Goal: Communication & Community: Answer question/provide support

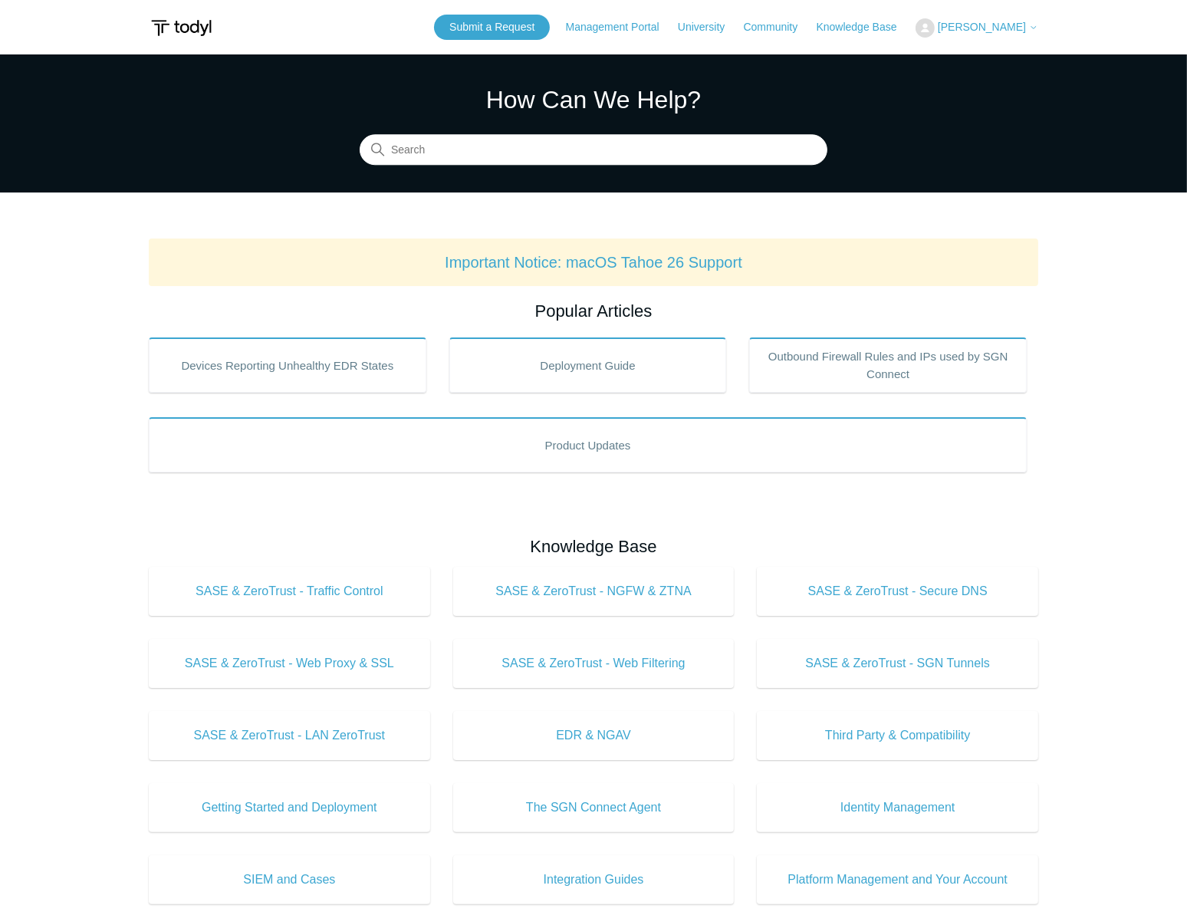
click at [1012, 28] on span "[PERSON_NAME]" at bounding box center [982, 27] width 88 height 12
click at [990, 60] on link "My Support Requests" at bounding box center [990, 60] width 149 height 27
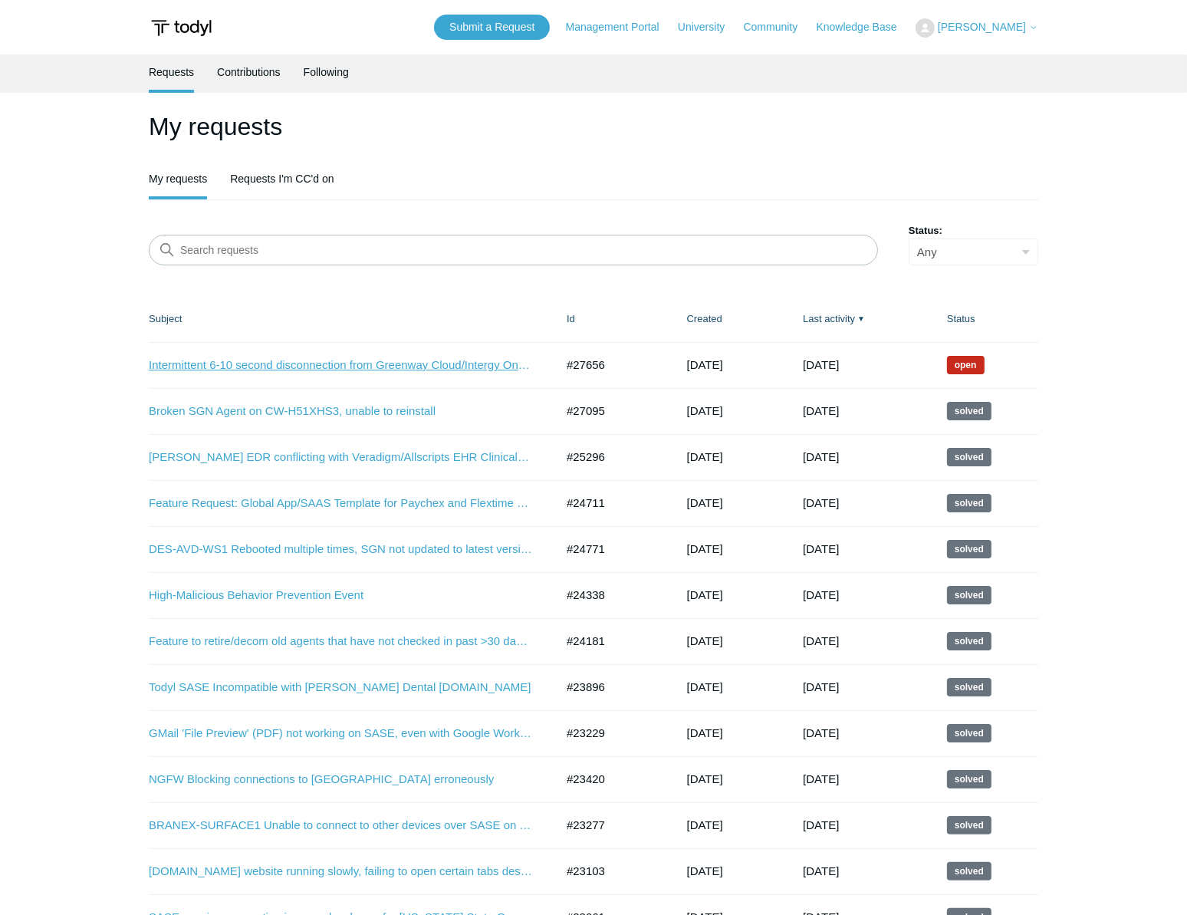
click at [384, 364] on link "Intermittent 6-10 second disconnection from Greenway Cloud/Intergy On Demand (A…" at bounding box center [340, 365] width 383 height 18
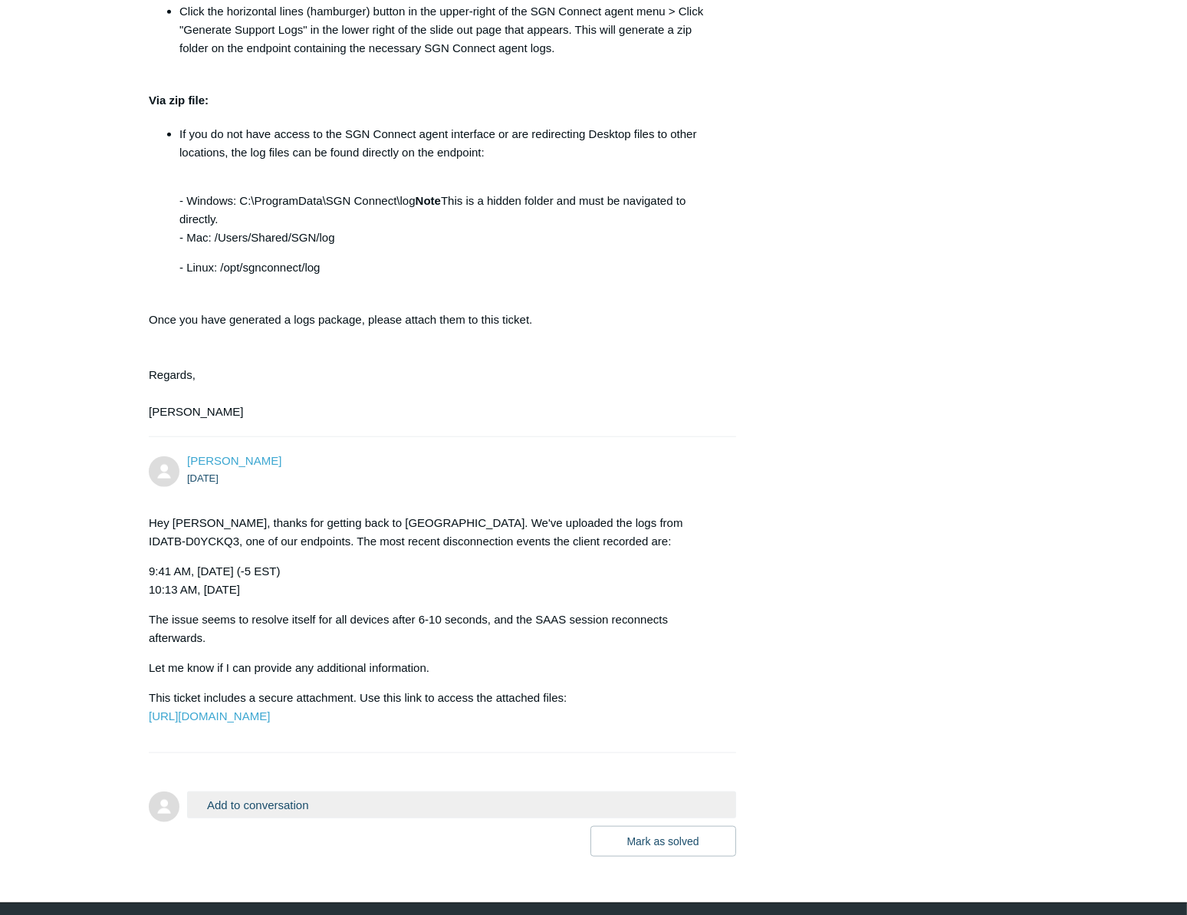
scroll to position [1672, 0]
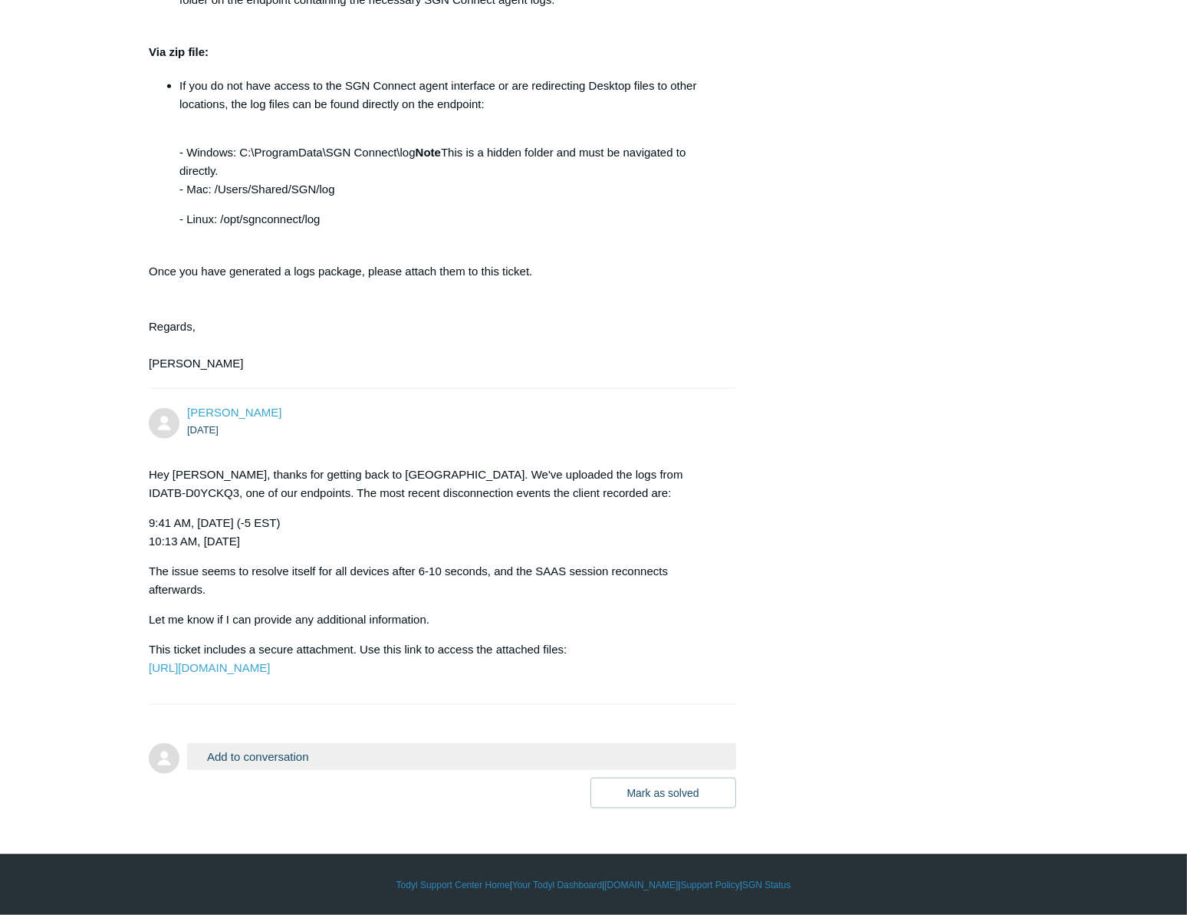
click at [291, 770] on button "Add to conversation" at bounding box center [461, 756] width 549 height 27
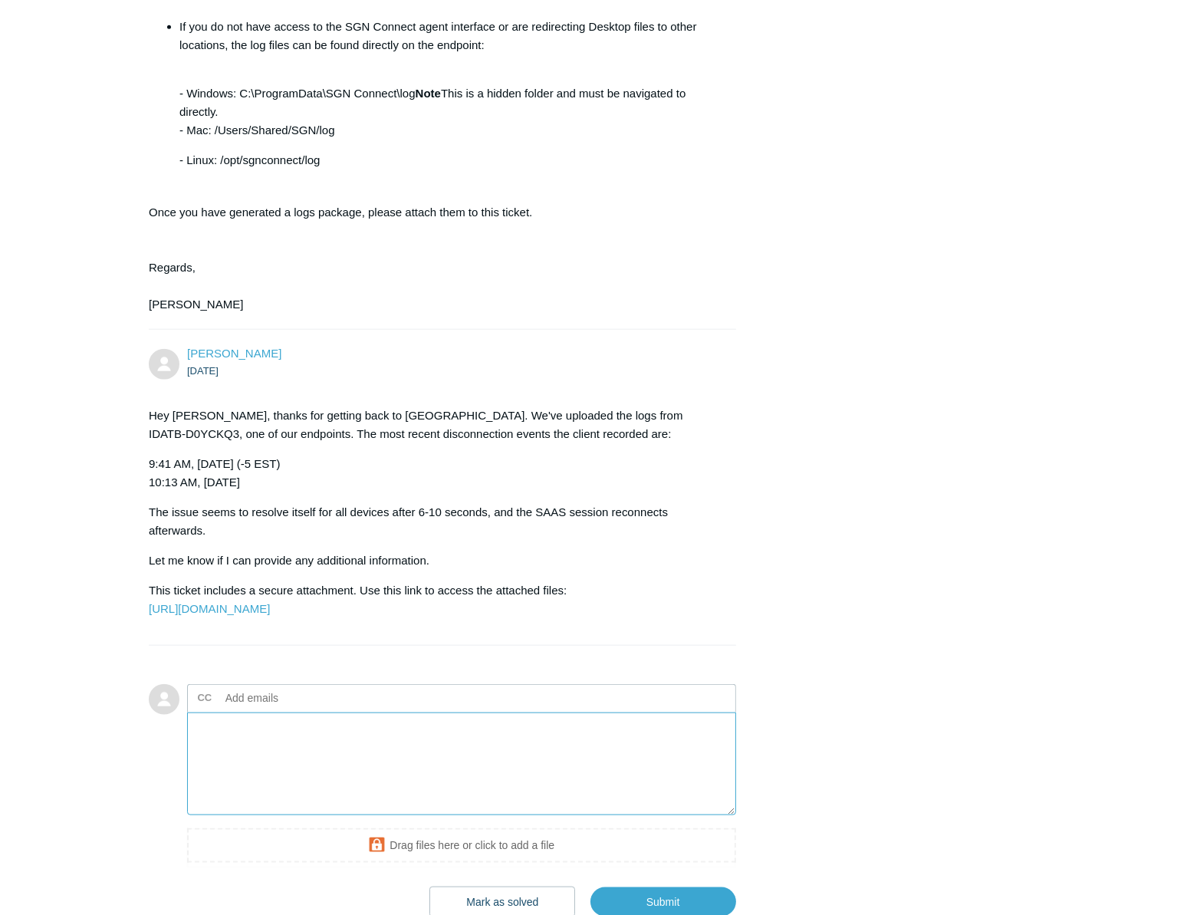
click at [362, 816] on textarea "Add your reply" at bounding box center [461, 763] width 549 height 103
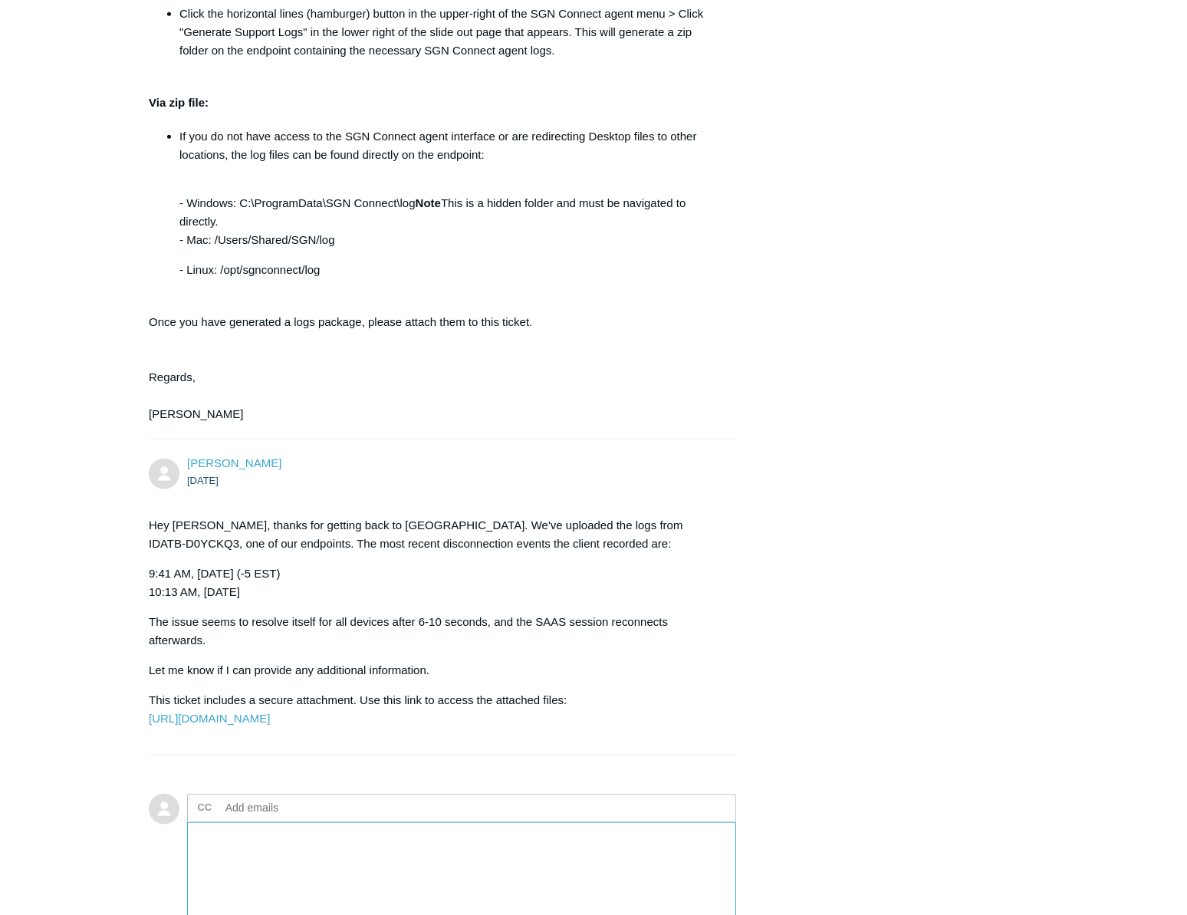
scroll to position [1853, 0]
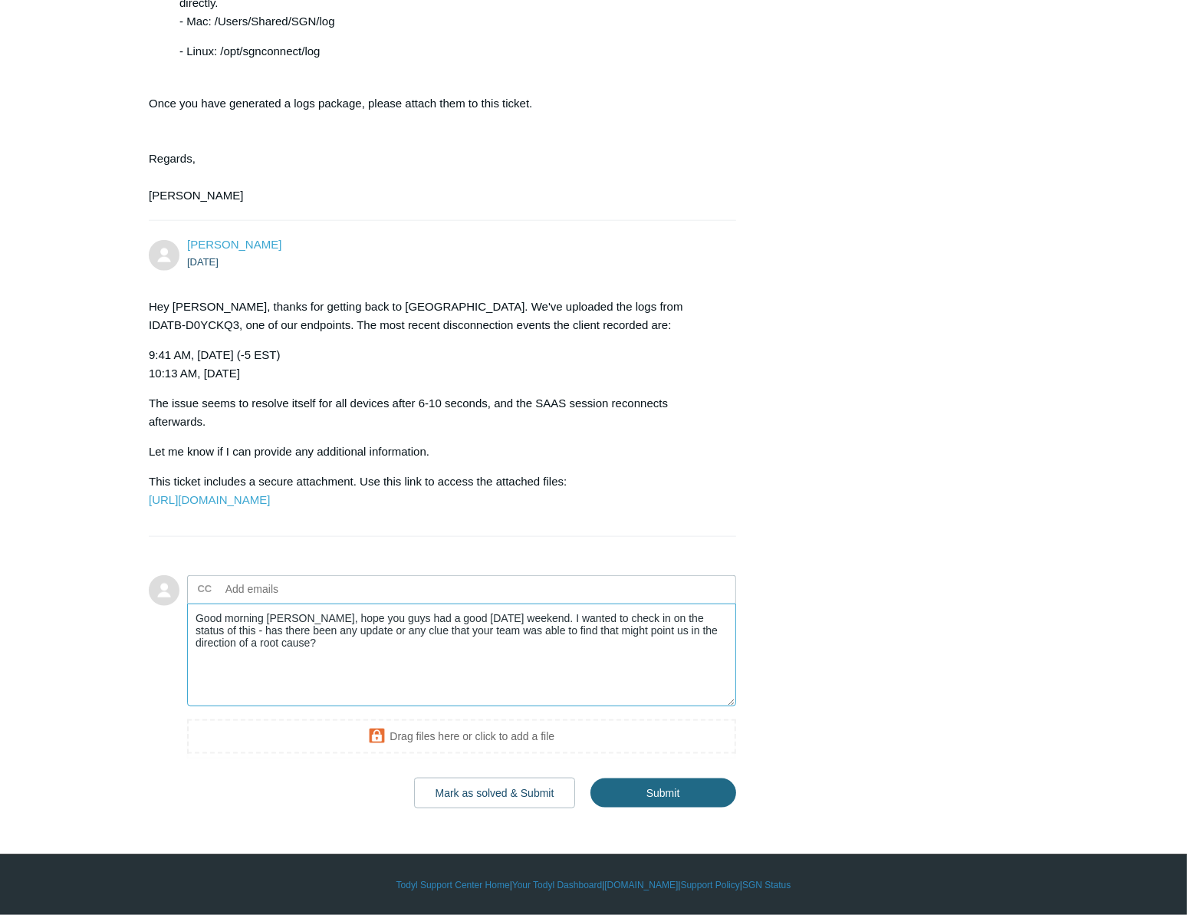
type textarea "Good morning Connor, hope you guys had a good labor day weekend. I wanted to ch…"
click at [656, 800] on input "Submit" at bounding box center [663, 792] width 146 height 31
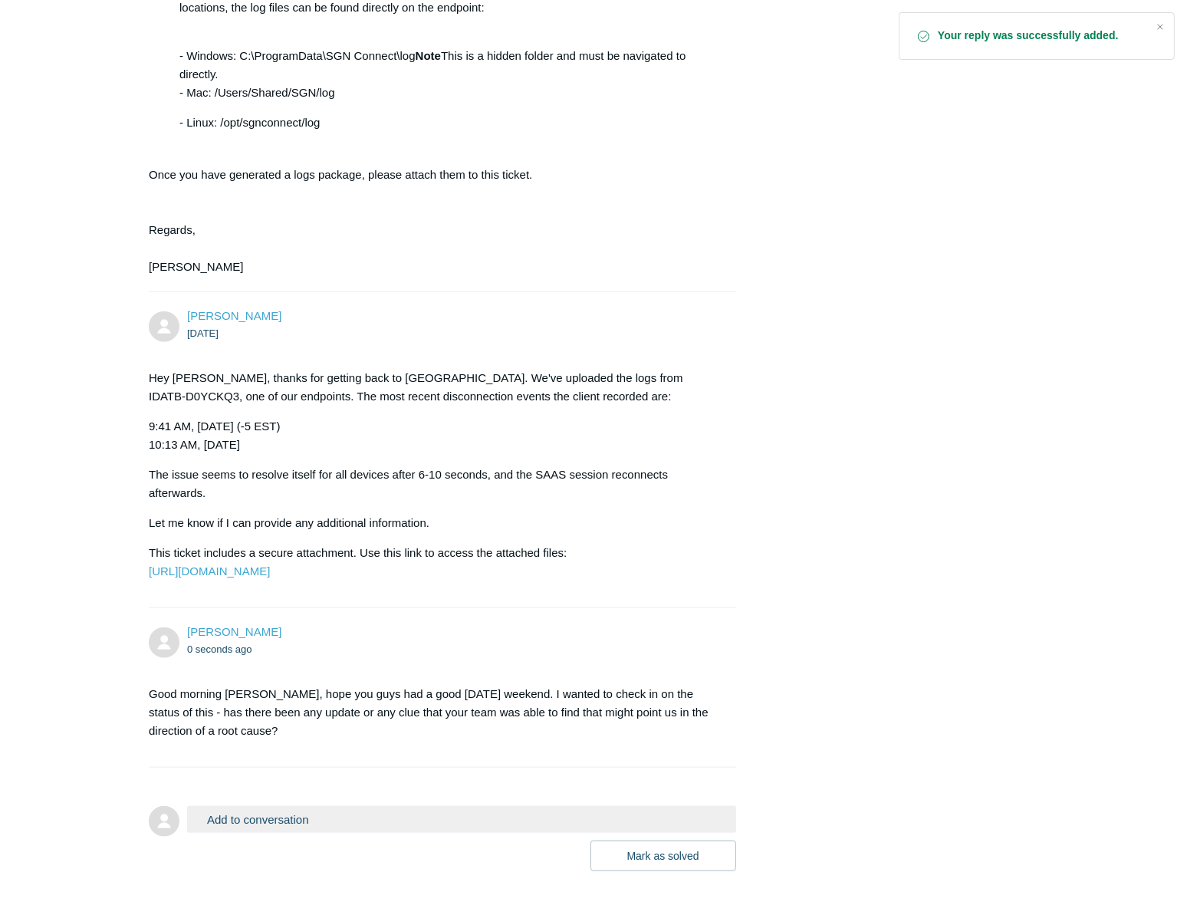
scroll to position [1844, 0]
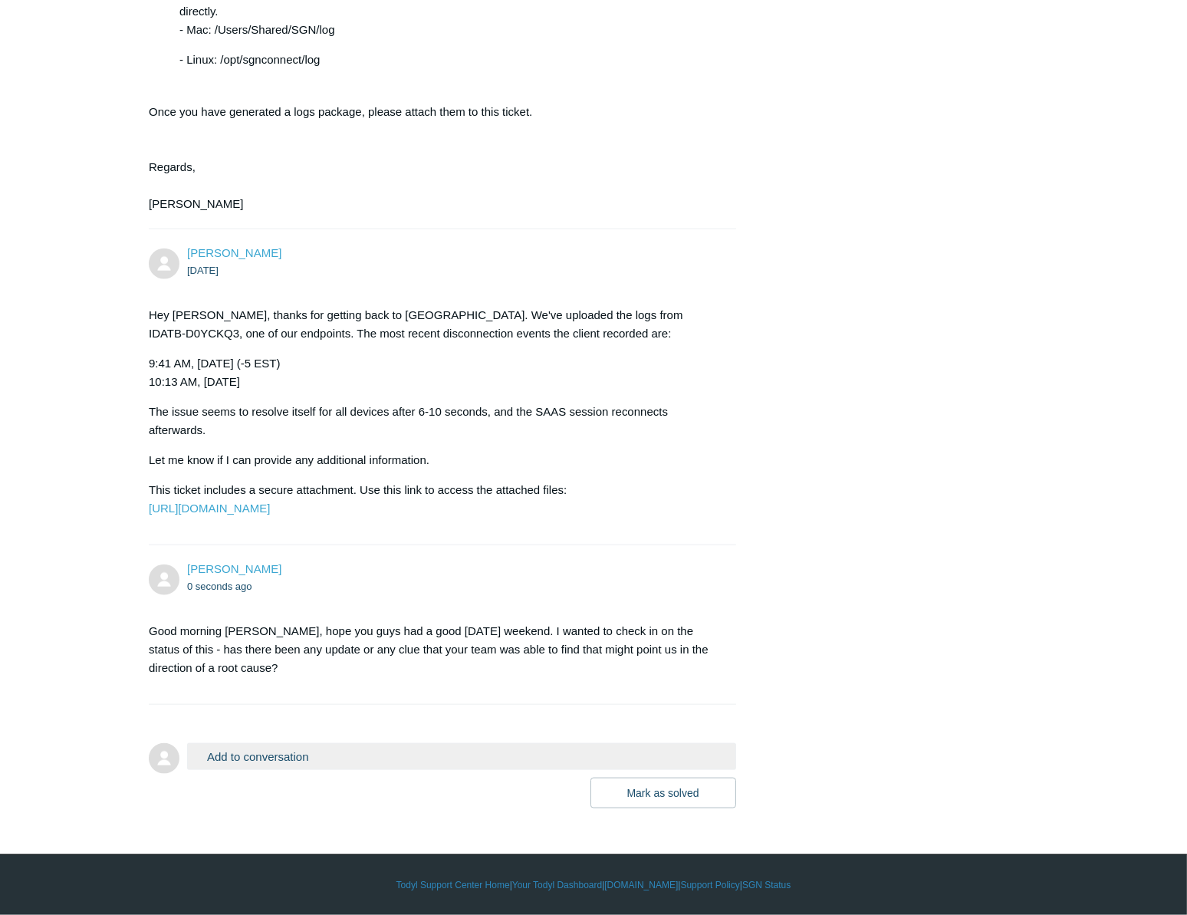
click at [705, 354] on p "9:41 AM, 8-22-2025 (-5 EST) 10:13 AM, 8-19-2025" at bounding box center [435, 372] width 572 height 37
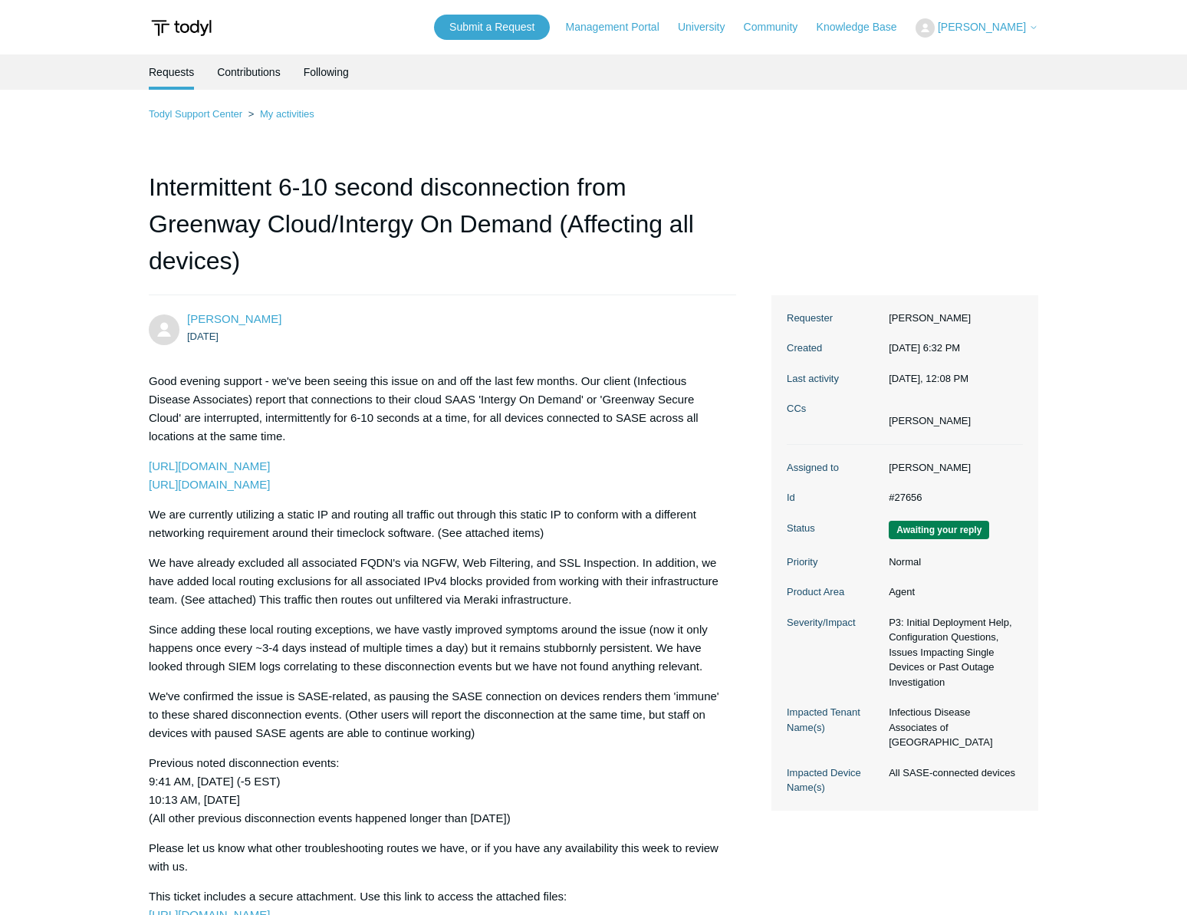
scroll to position [1844, 0]
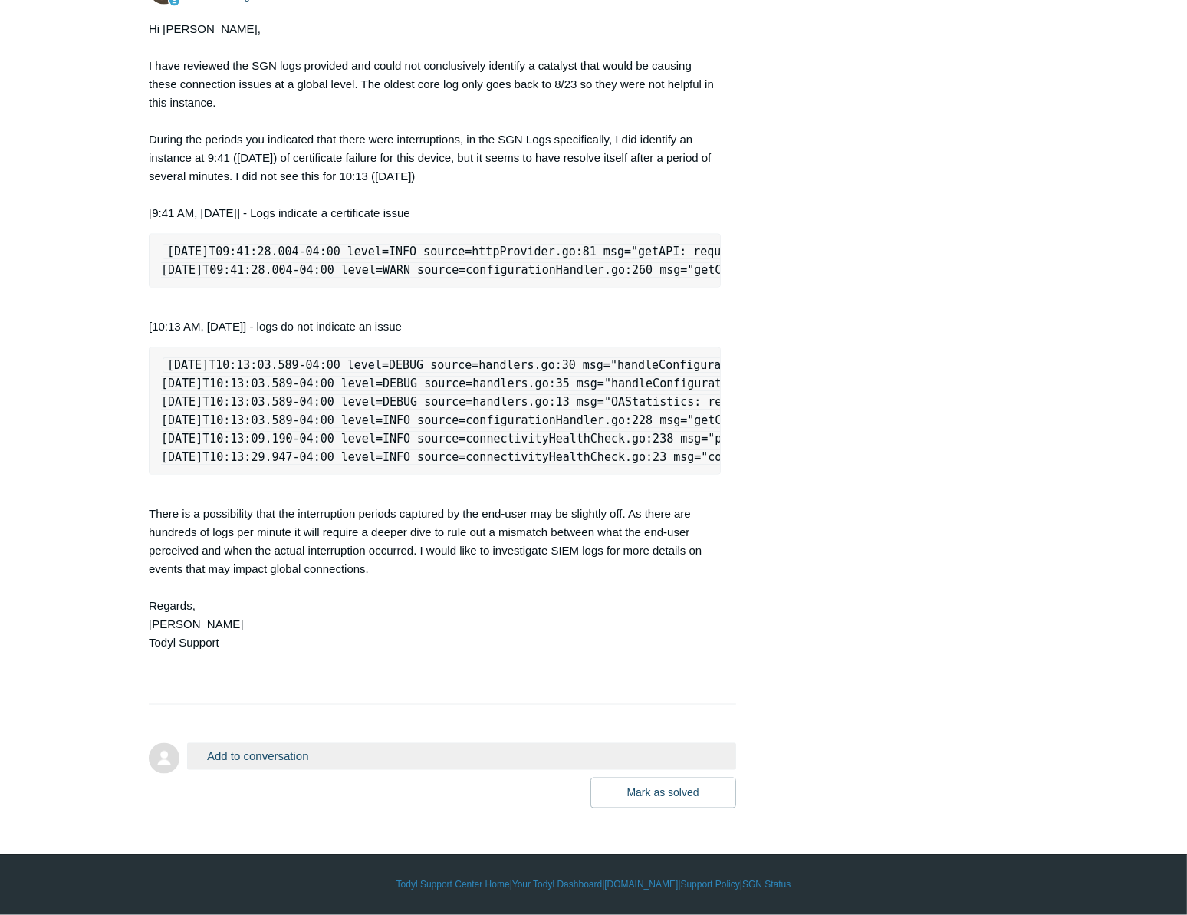
scroll to position [2614, 0]
click at [304, 753] on button "Add to conversation" at bounding box center [461, 756] width 549 height 27
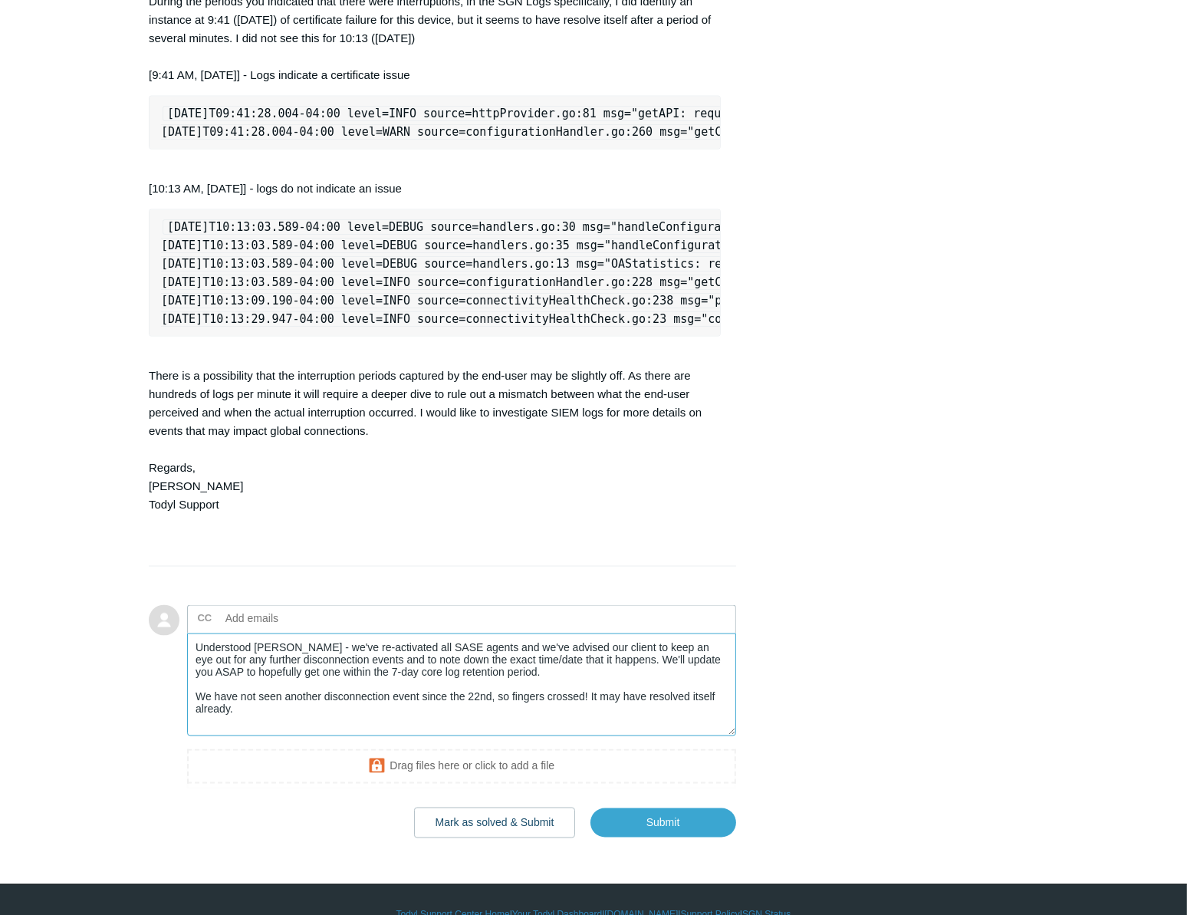
scroll to position [2754, 0]
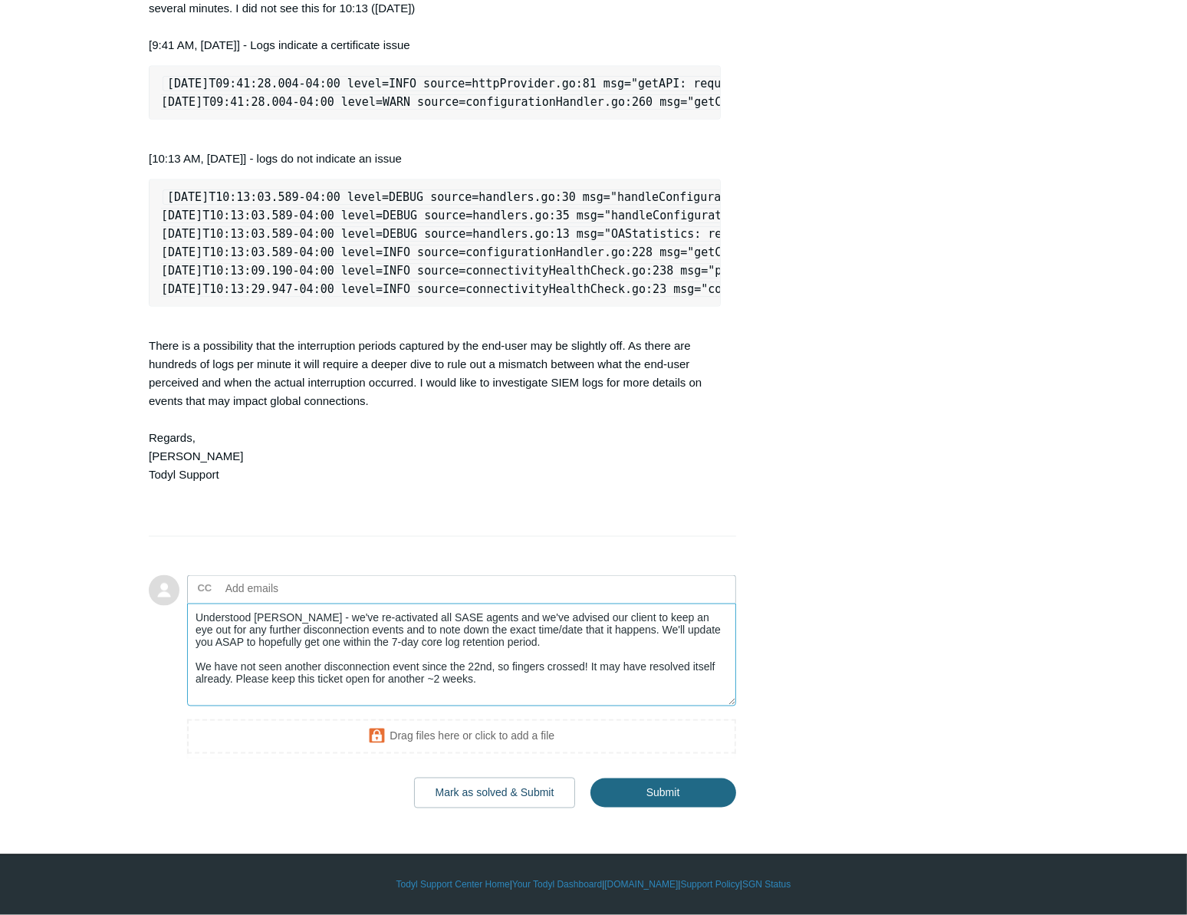
type textarea "Understood [PERSON_NAME] - we've re-activated all SASE agents and we've advised…"
click at [672, 808] on input "Submit" at bounding box center [663, 792] width 146 height 31
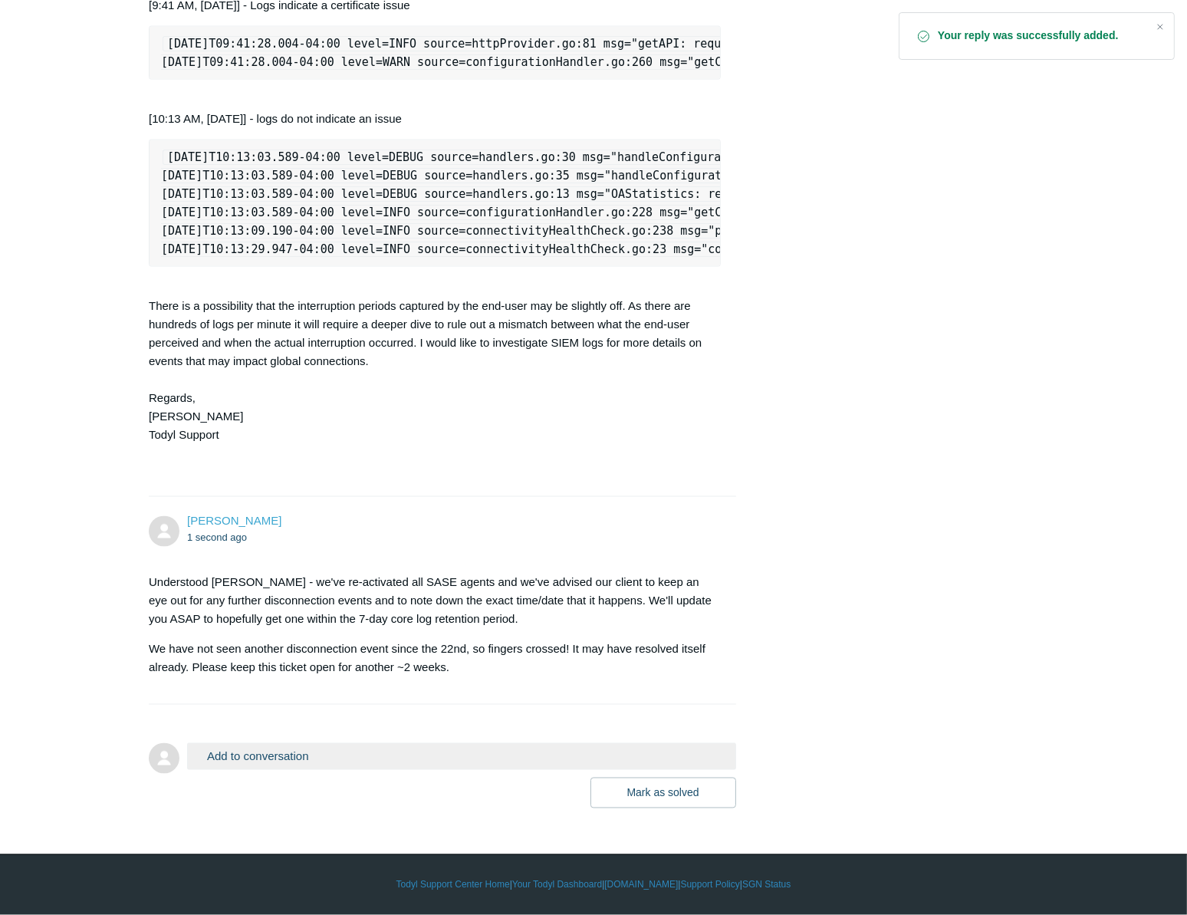
scroll to position [2787, 0]
